Goal: Information Seeking & Learning: Get advice/opinions

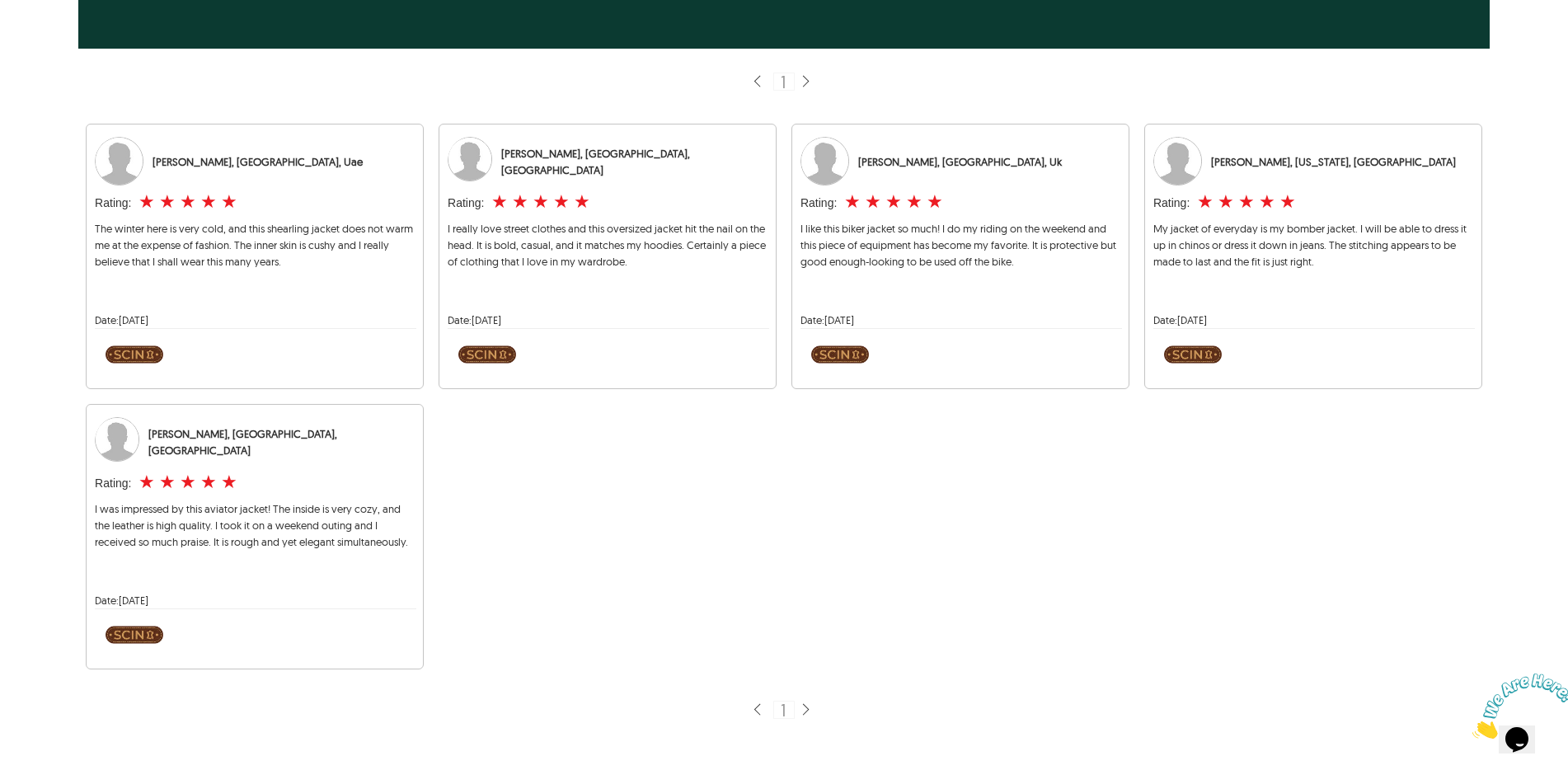
scroll to position [548, 0]
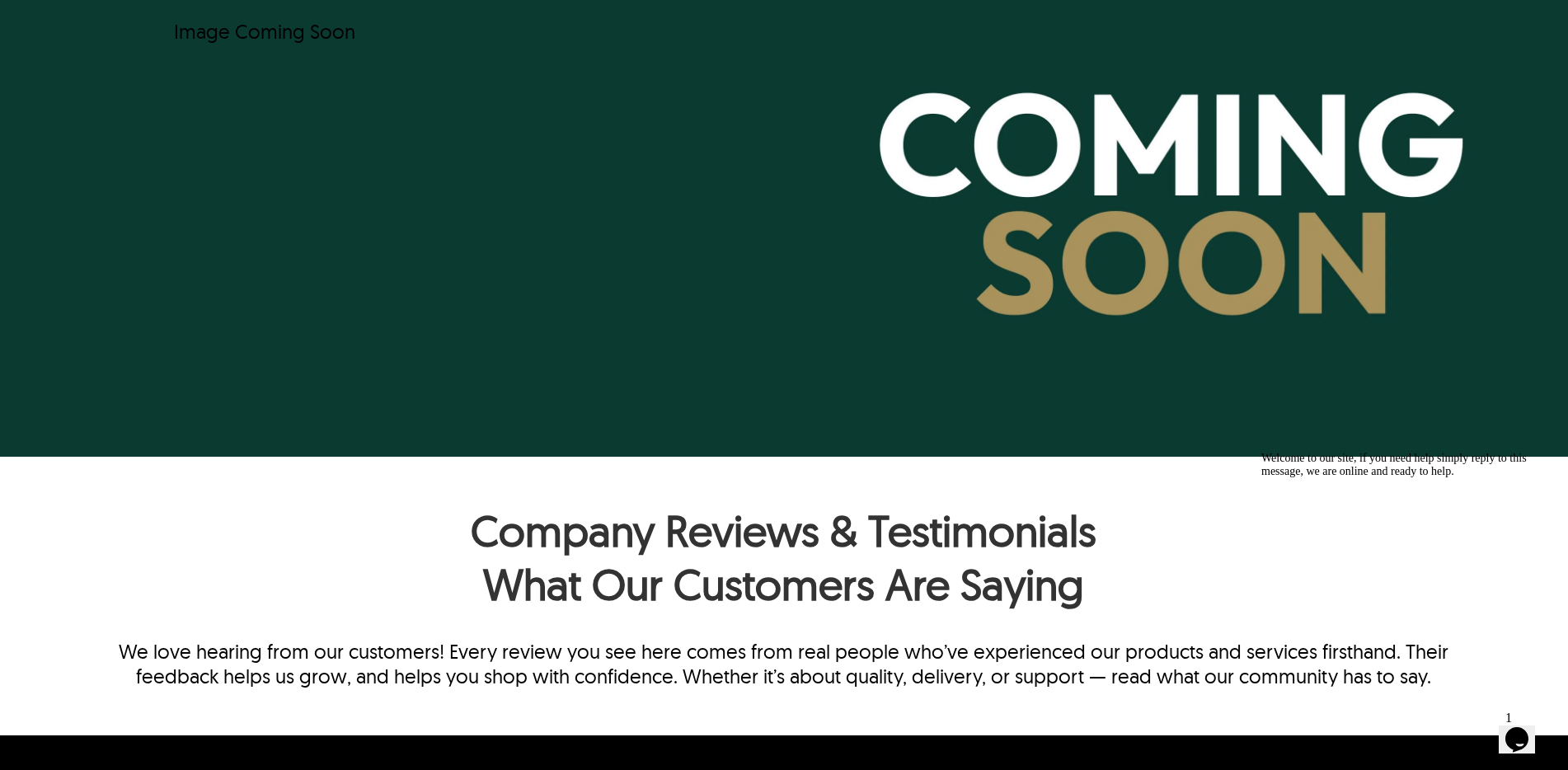
scroll to position [228, 0]
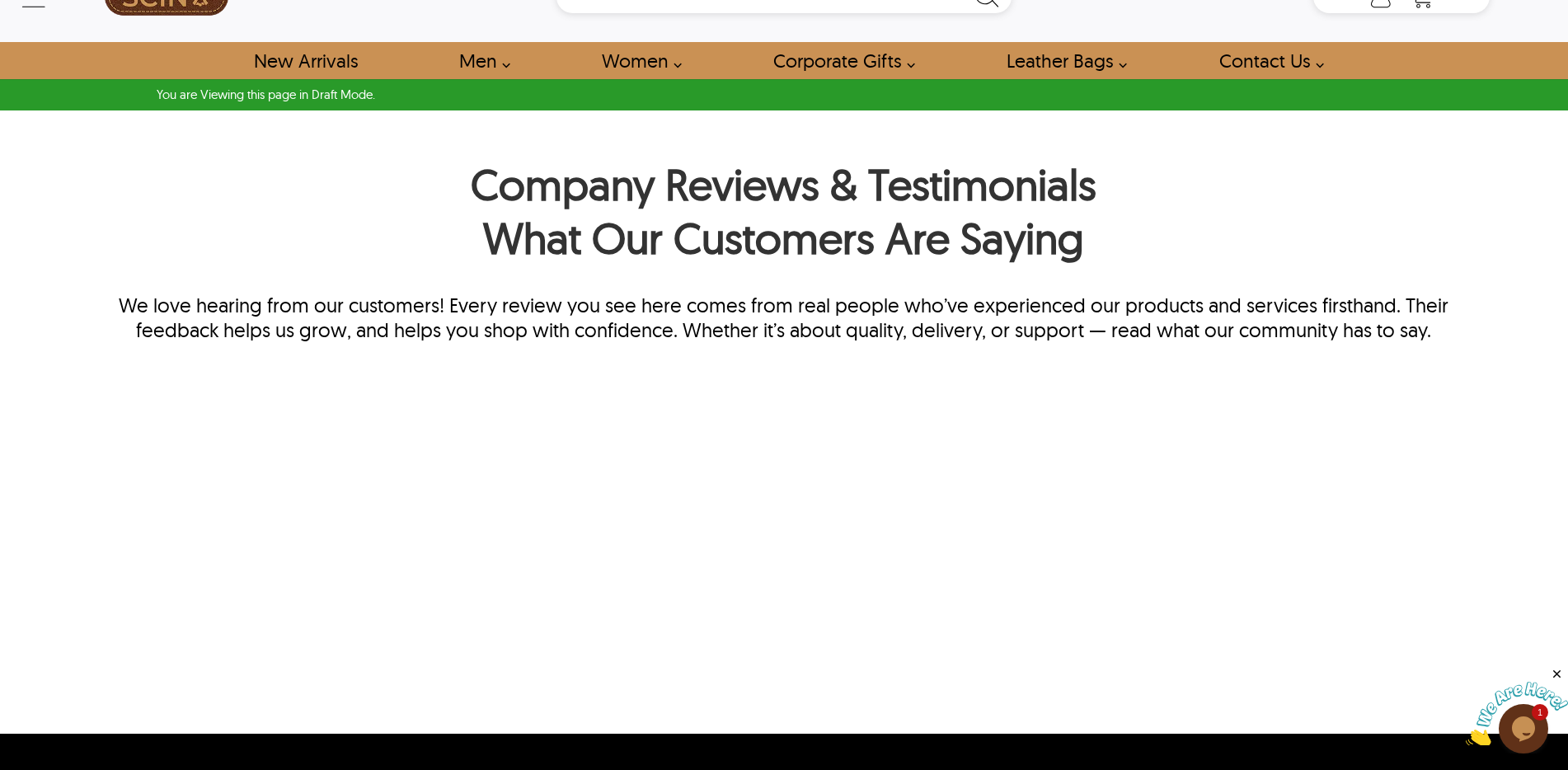
scroll to position [70, 0]
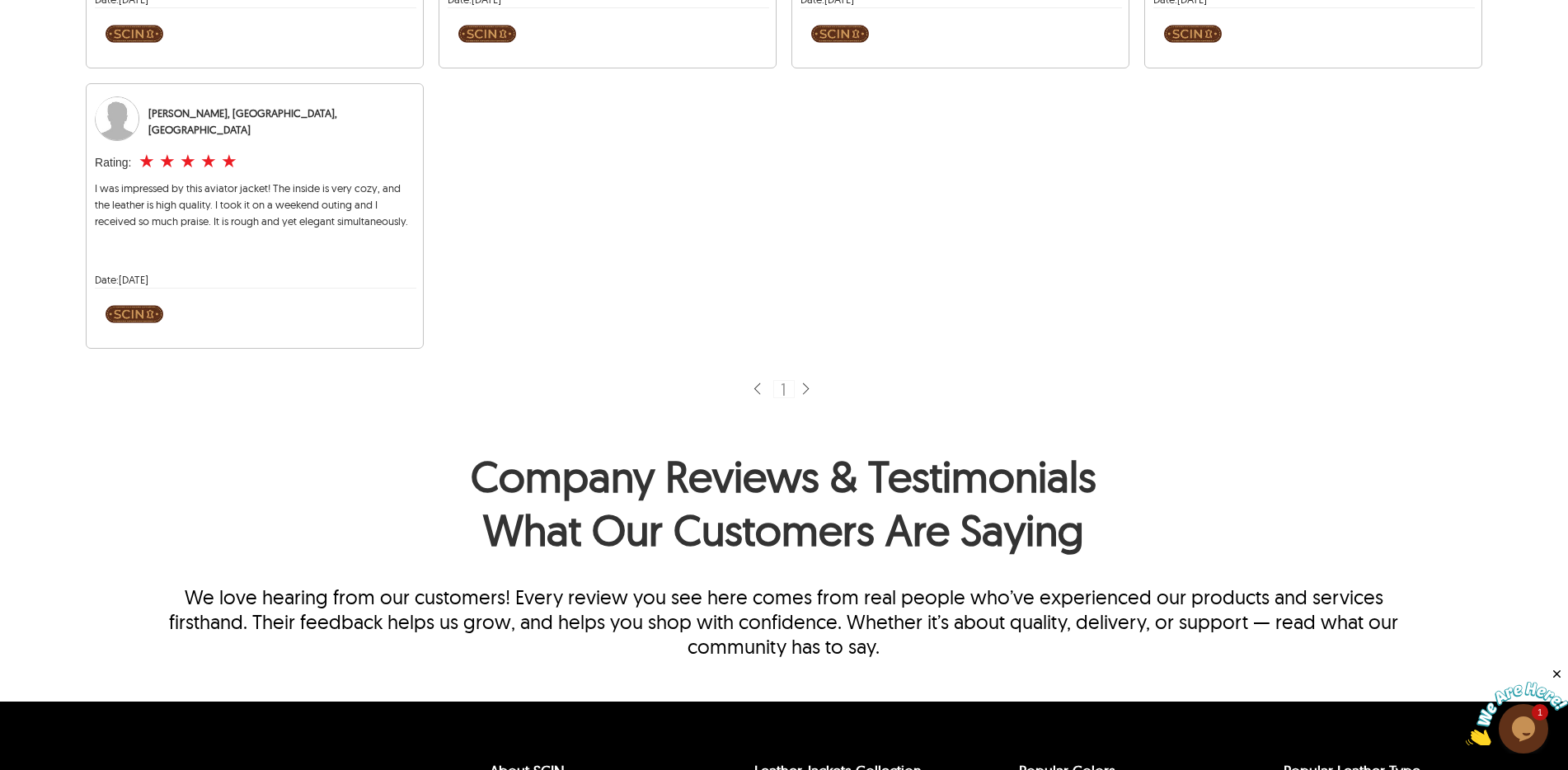
scroll to position [1024, 0]
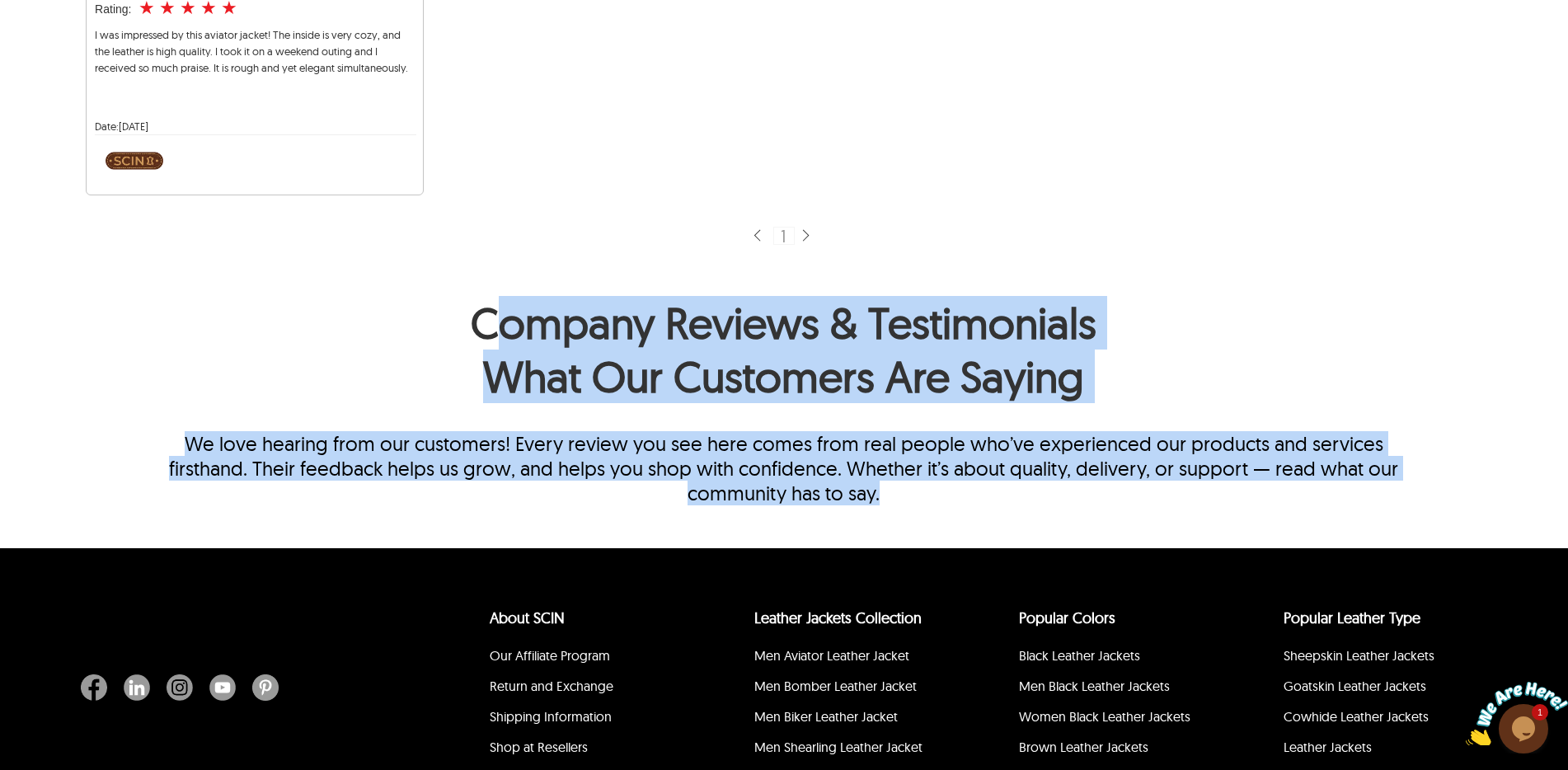
drag, startPoint x: 734, startPoint y: 430, endPoint x: 487, endPoint y: 314, distance: 272.9
click at [487, 314] on div "Company Reviews & Testimonials What Our Customers Are Saying We love hearing fr…" at bounding box center [784, 400] width 1271 height 210
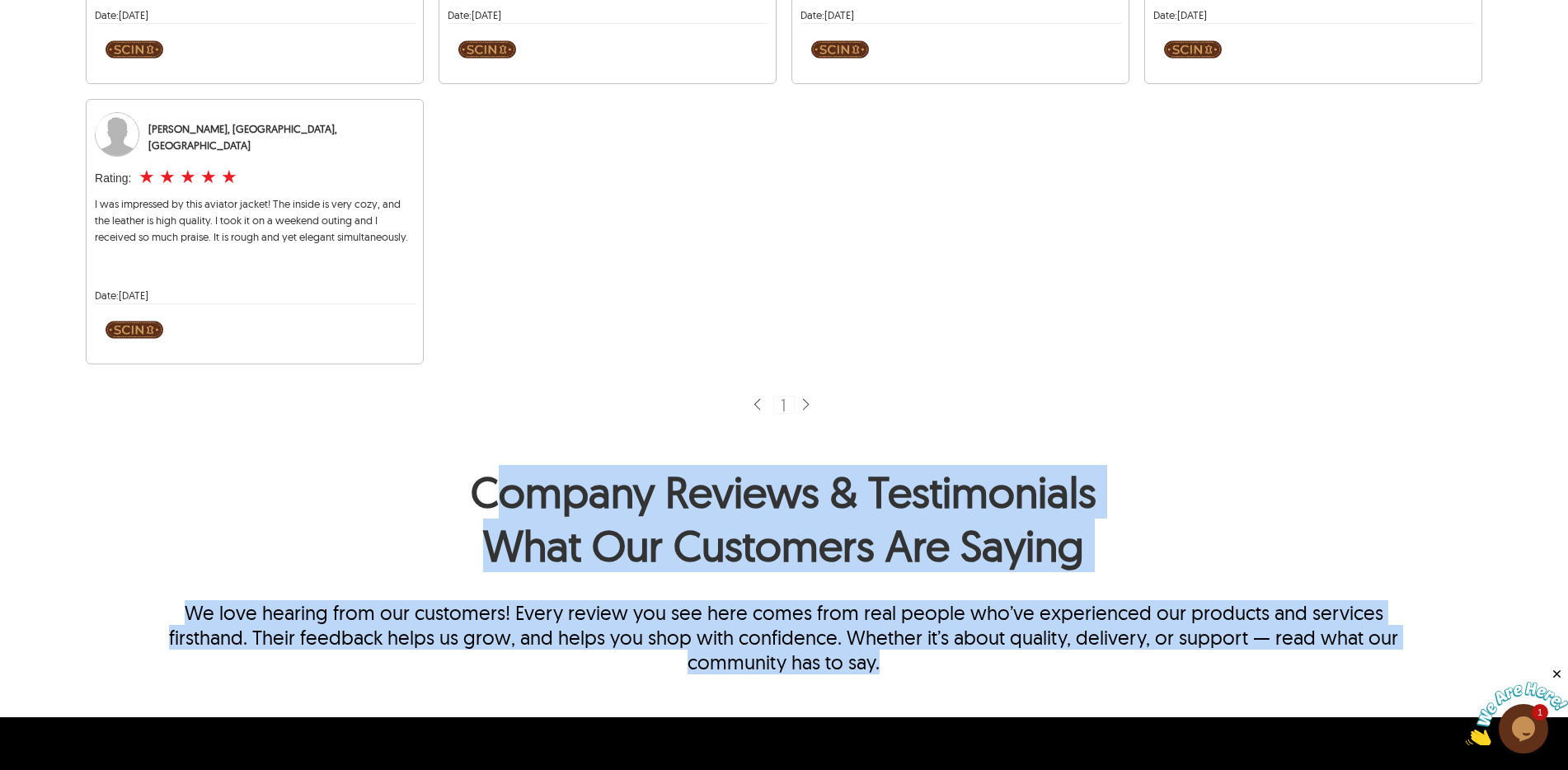
scroll to position [1029, 0]
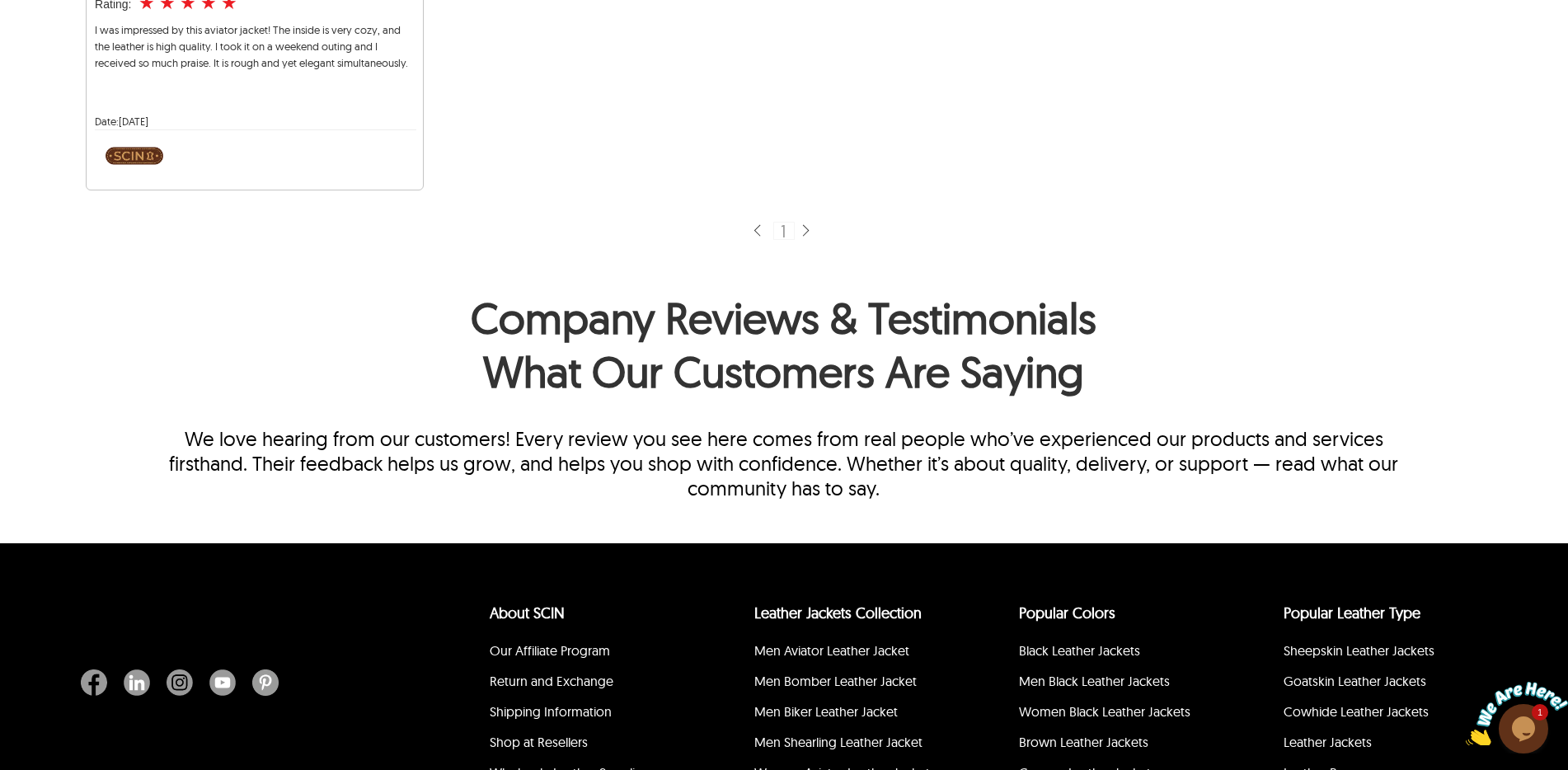
drag, startPoint x: 768, startPoint y: 321, endPoint x: 566, endPoint y: 305, distance: 202.6
click at [741, 321] on h1 "Company Reviews & Testimonials What Our Customers Are Saying" at bounding box center [784, 348] width 1271 height 115
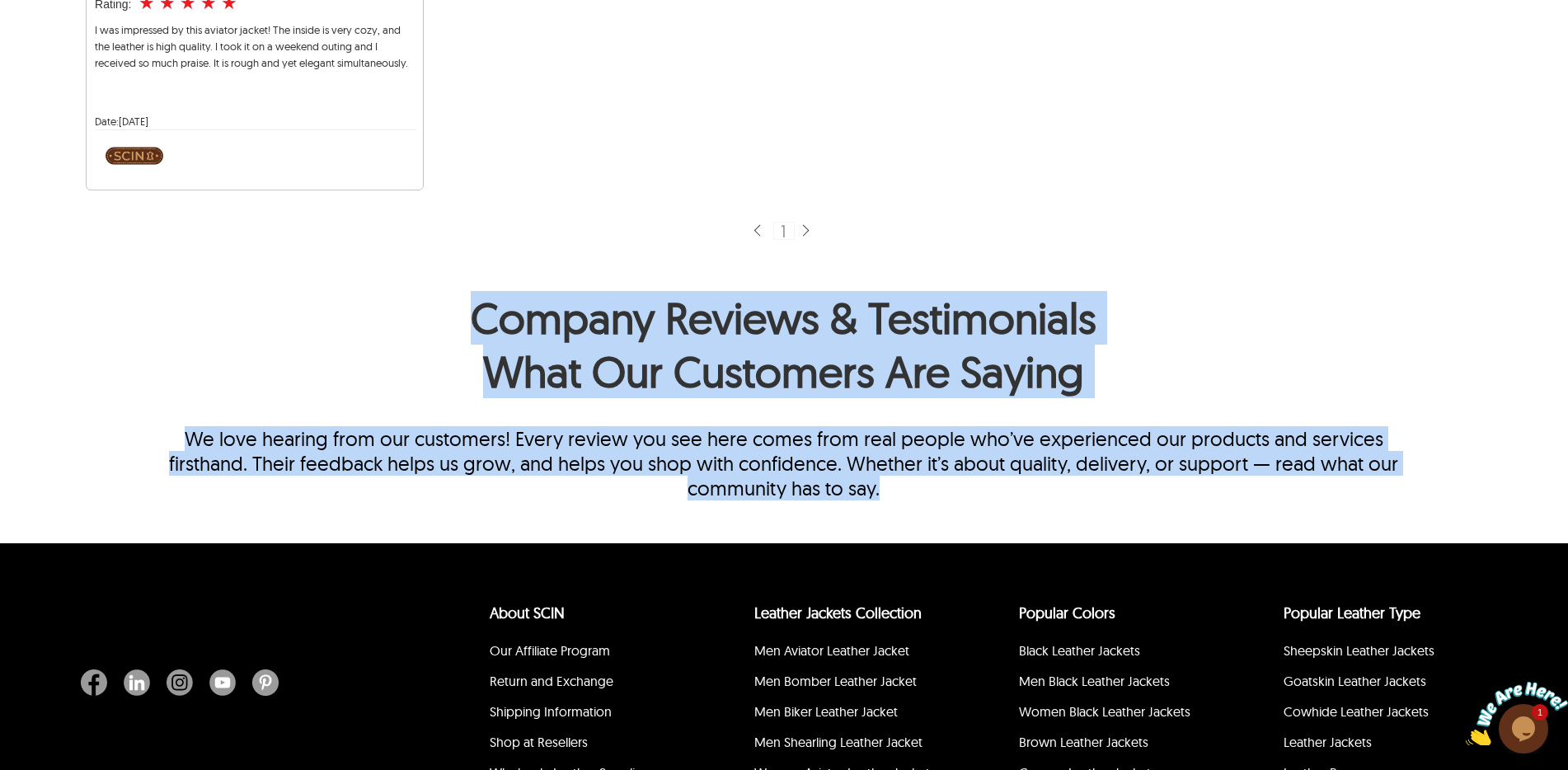
drag, startPoint x: 472, startPoint y: 312, endPoint x: 854, endPoint y: 494, distance: 423.1
click at [854, 494] on div "Company Reviews & Testimonials What Our Customers Are Saying We love hearing fr…" at bounding box center [784, 395] width 1271 height 210
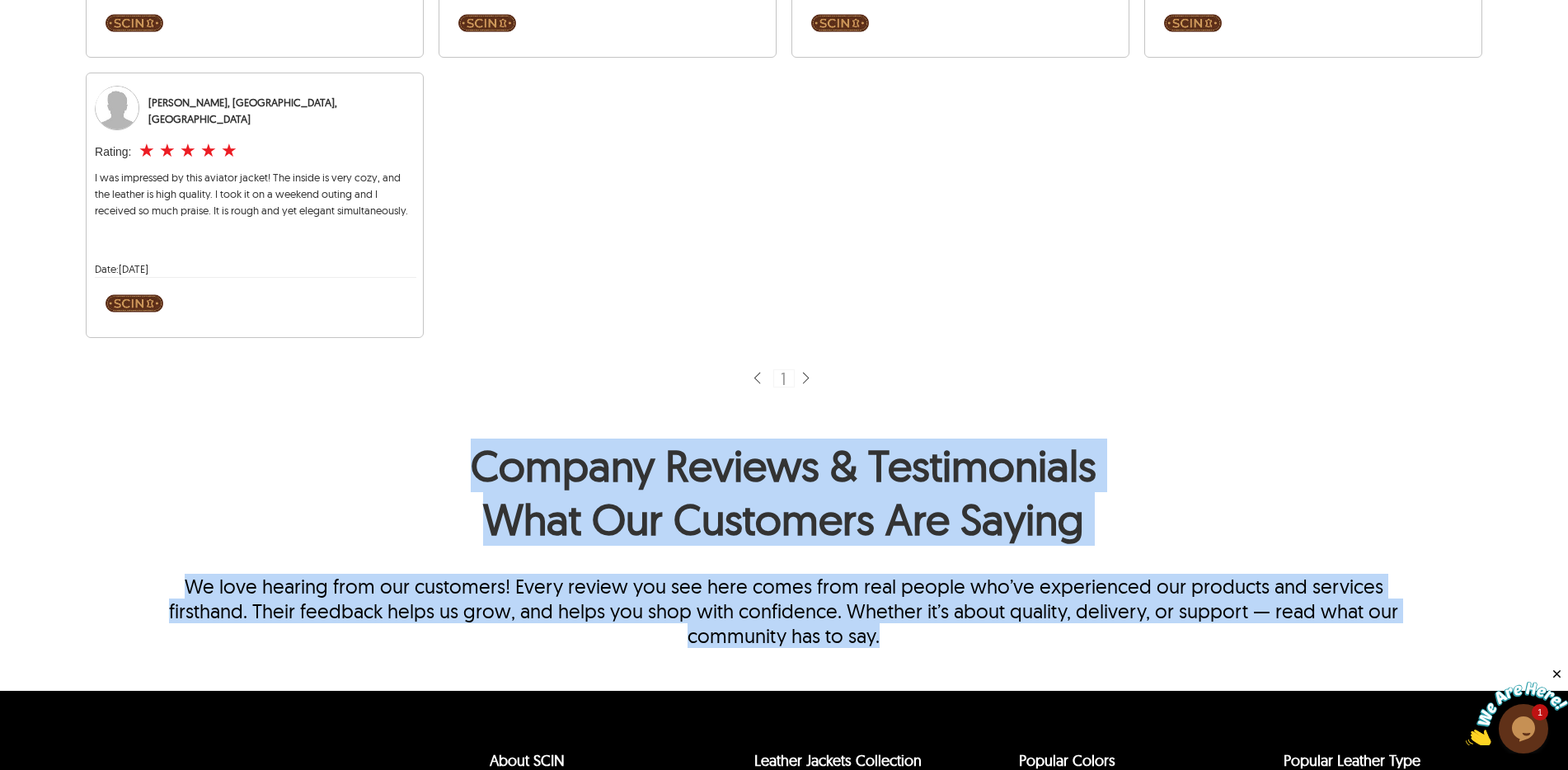
scroll to position [949, 0]
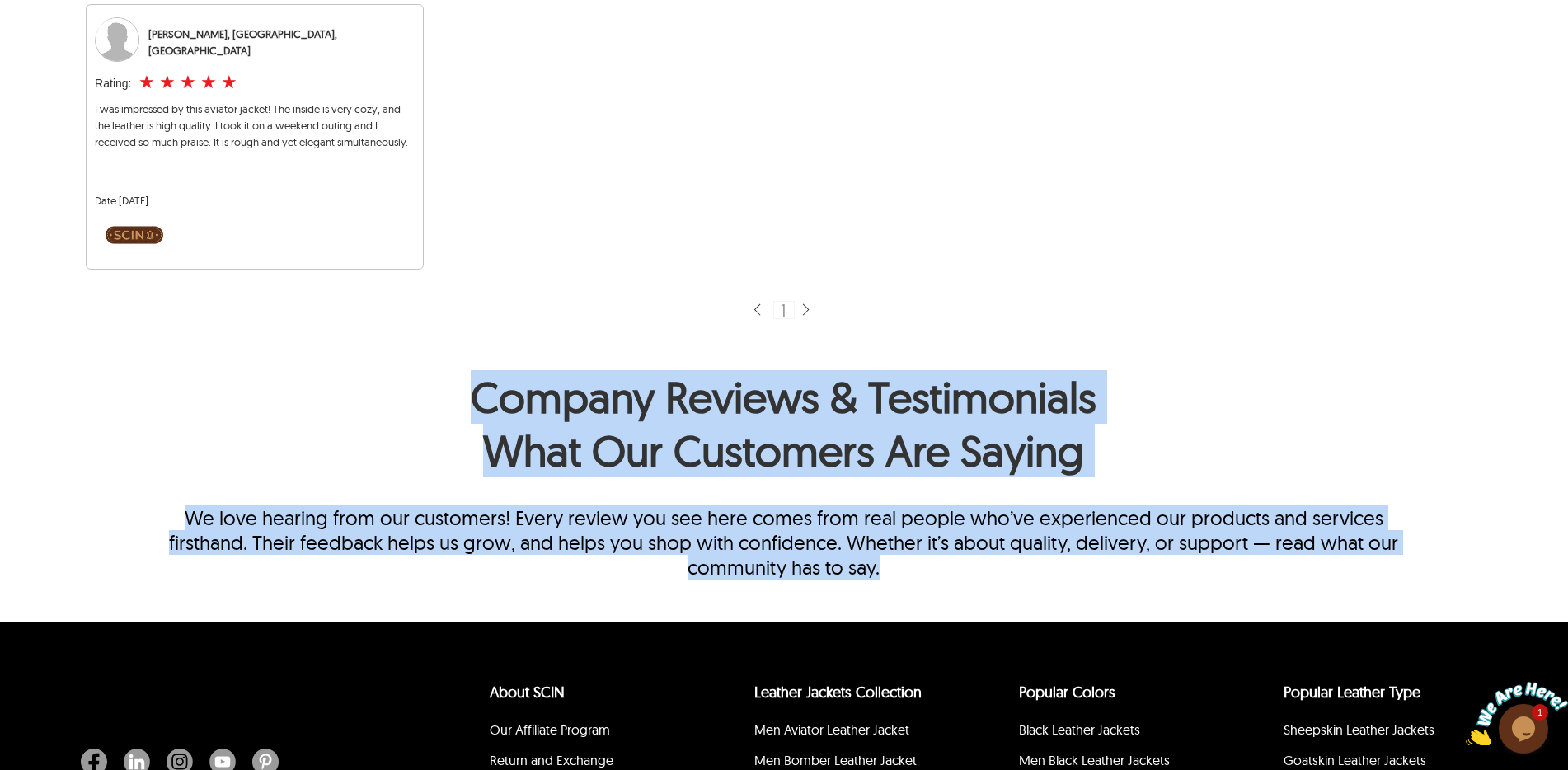
drag, startPoint x: 835, startPoint y: 568, endPoint x: 474, endPoint y: 389, distance: 402.9
click at [474, 389] on div "Company Reviews & Testimonials What Our Customers Are Saying We love hearing fr…" at bounding box center [784, 475] width 1271 height 210
click at [474, 389] on h1 "Company Reviews & Testimonials What Our Customers Are Saying" at bounding box center [784, 427] width 1271 height 115
drag, startPoint x: 468, startPoint y: 384, endPoint x: 847, endPoint y: 555, distance: 415.8
click at [847, 555] on div "Company Reviews & Testimonials What Our Customers Are Saying We love hearing fr…" at bounding box center [784, 475] width 1271 height 210
